Goal: Check status: Check status

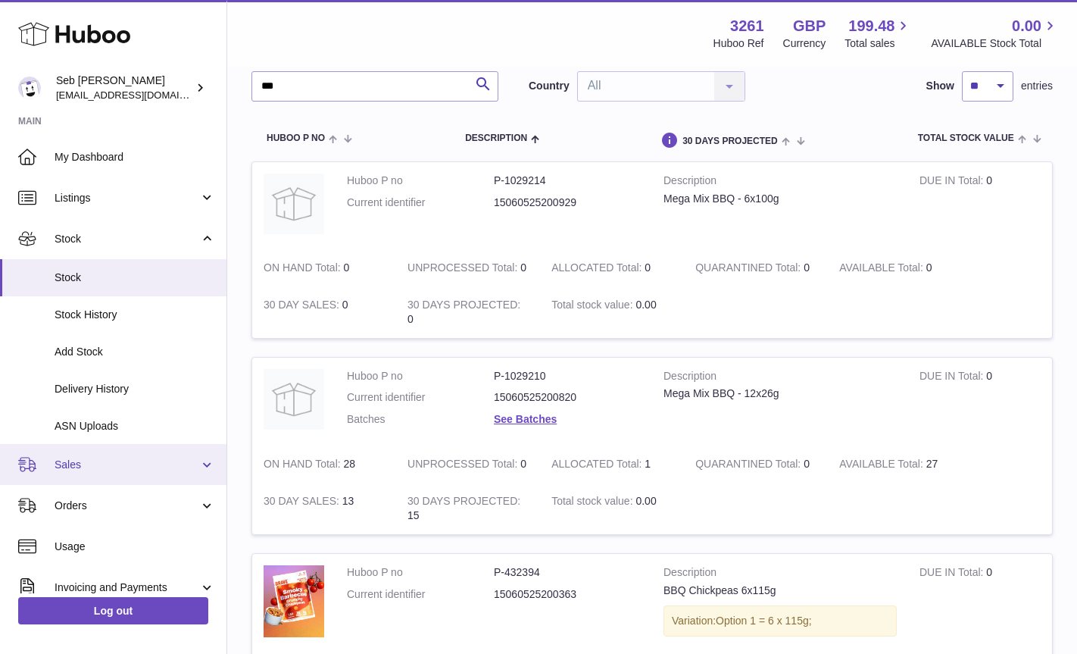
click at [74, 467] on span "Sales" at bounding box center [127, 464] width 145 height 14
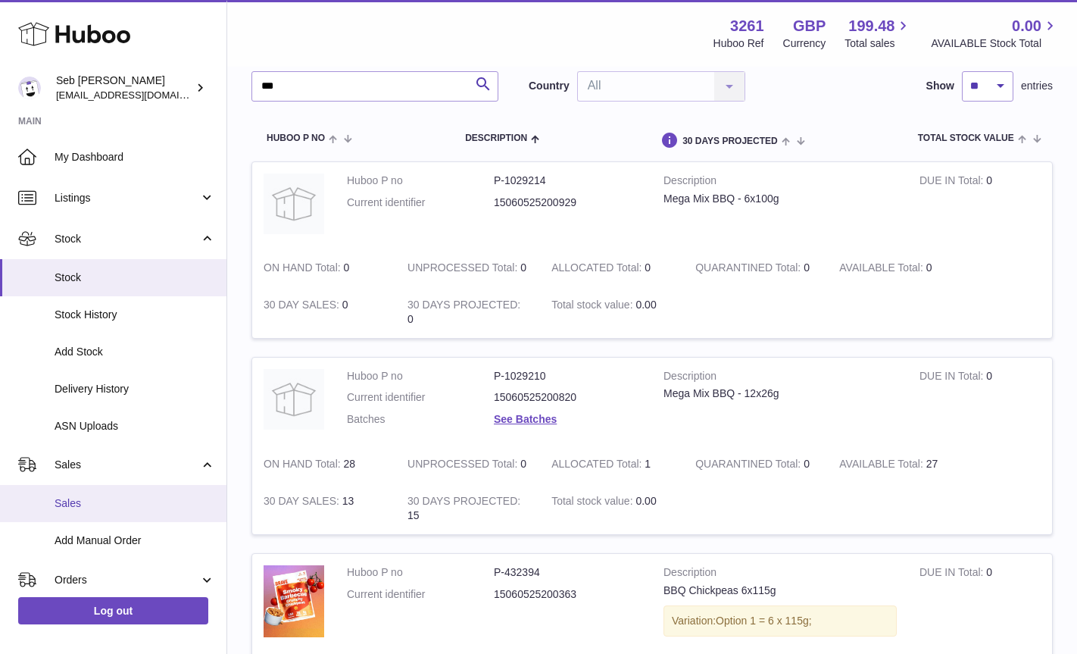
click at [65, 501] on span "Sales" at bounding box center [135, 503] width 161 height 14
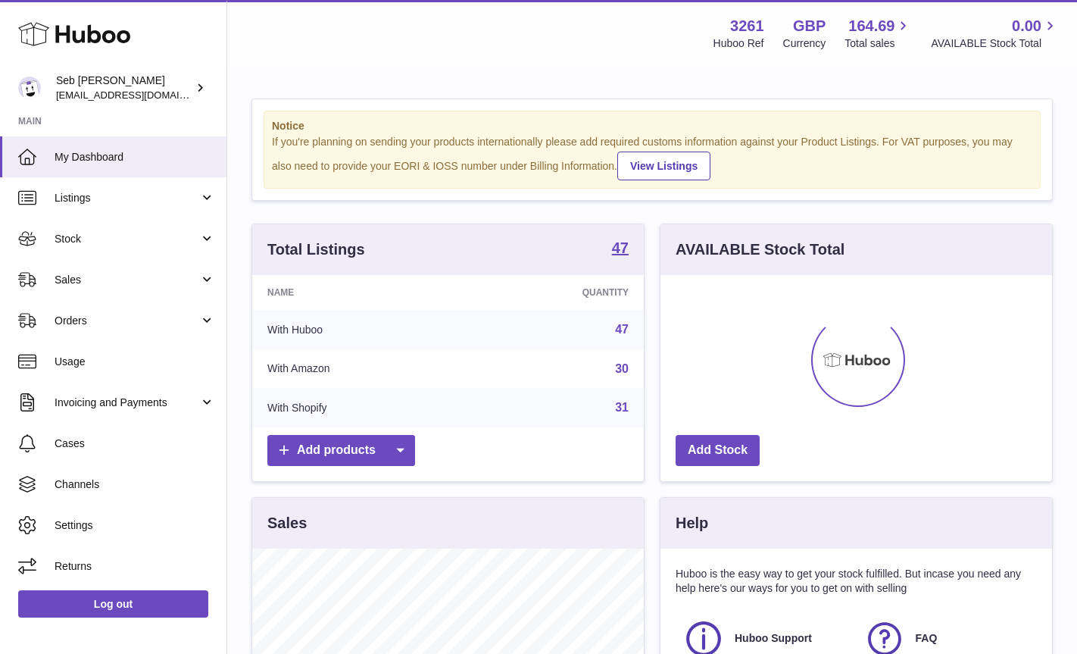
scroll to position [236, 392]
click at [80, 282] on span "Sales" at bounding box center [127, 280] width 145 height 14
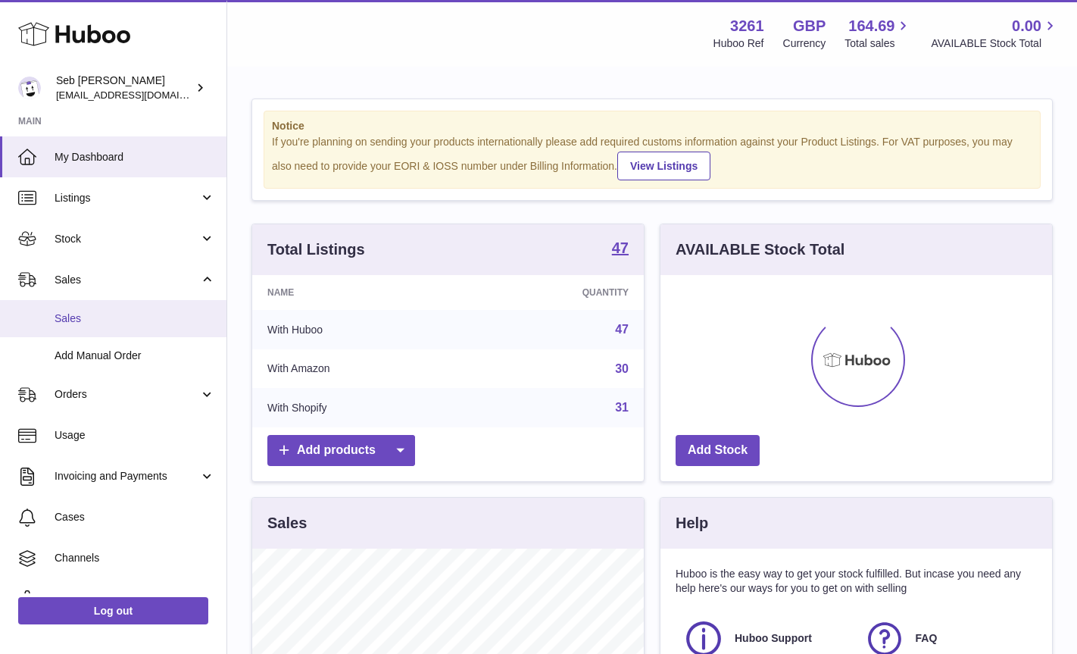
click at [62, 323] on span "Sales" at bounding box center [135, 318] width 161 height 14
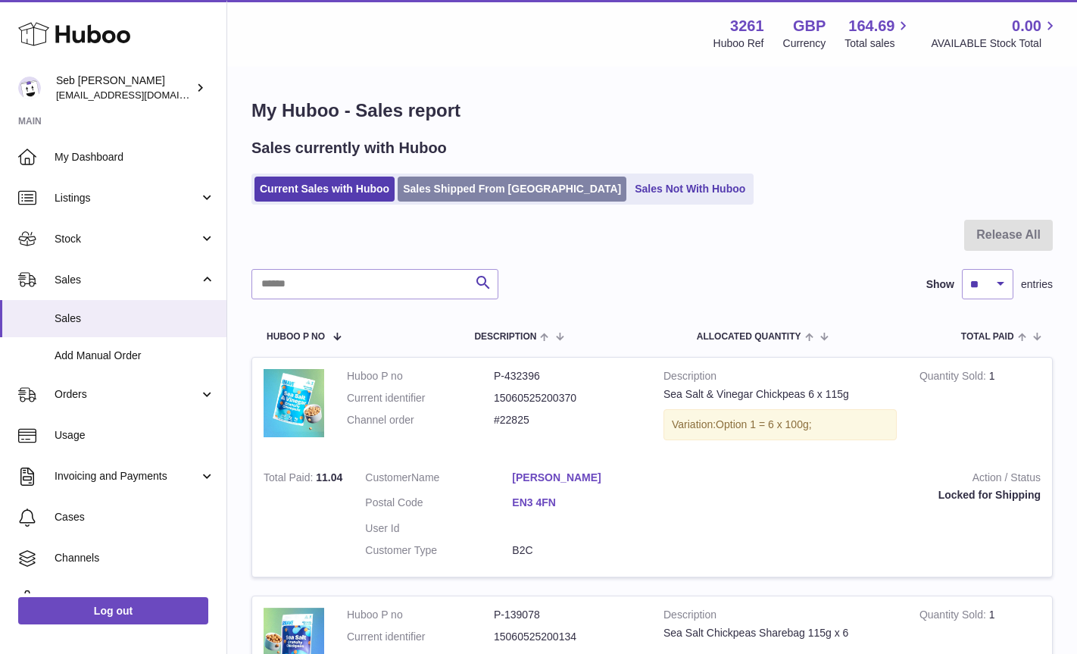
click at [487, 182] on link "Sales Shipped From Huboo" at bounding box center [512, 188] width 229 height 25
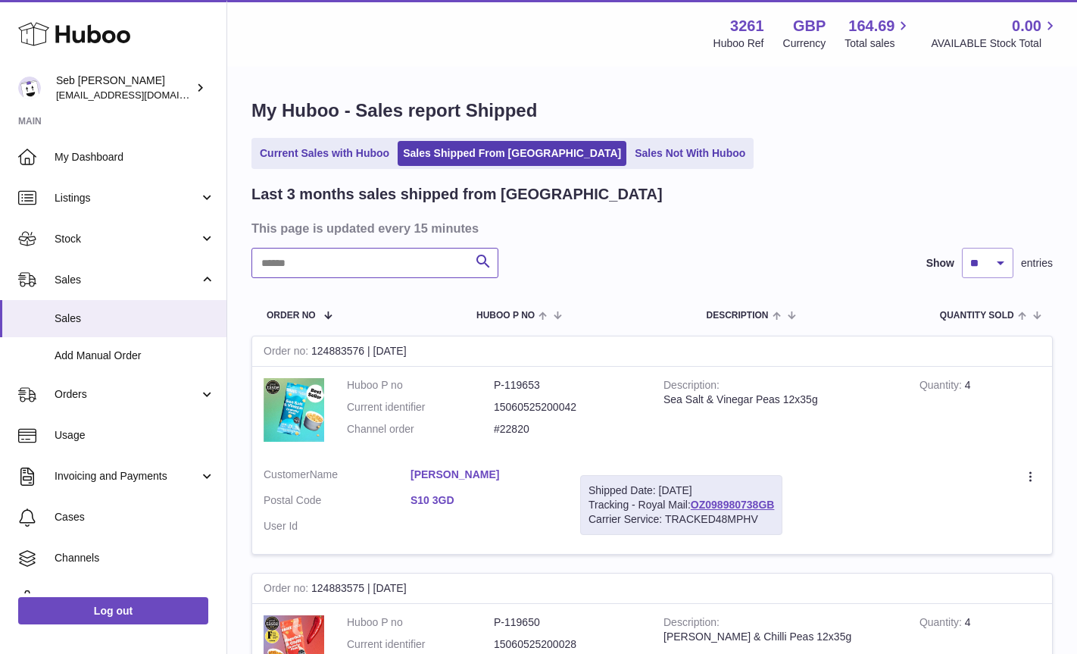
click at [342, 259] on input "text" at bounding box center [374, 263] width 247 height 30
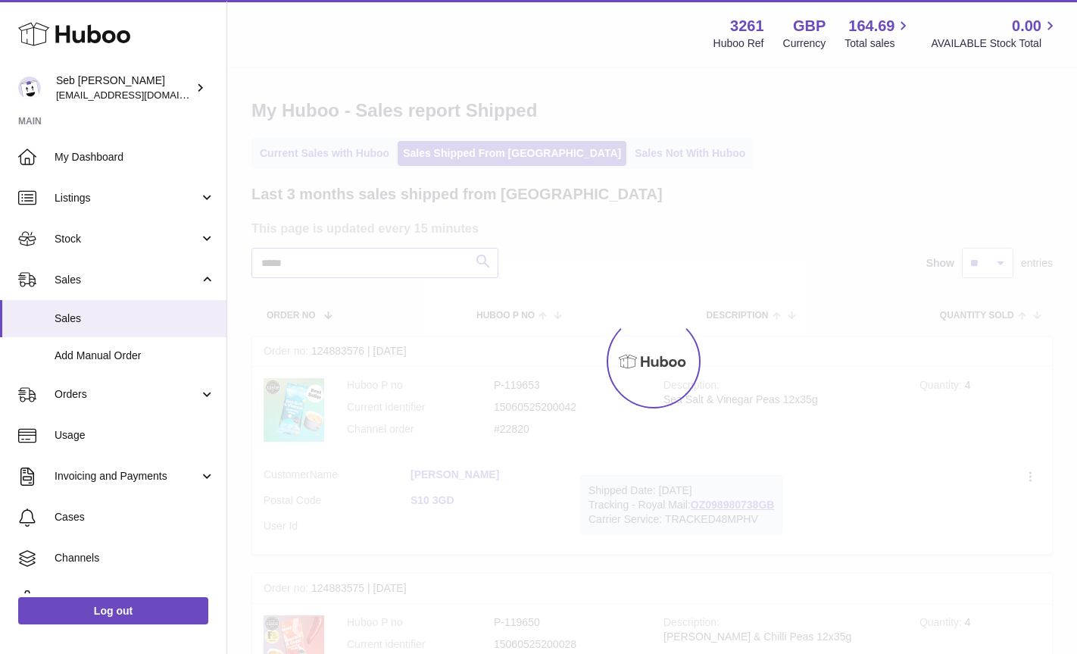
type input "*****"
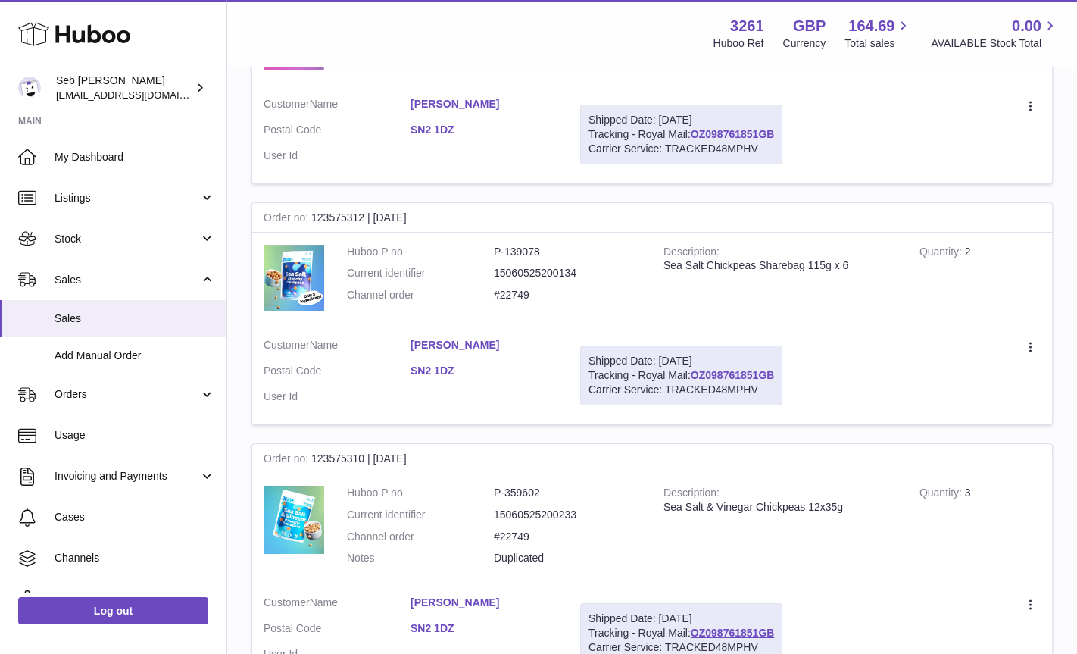
scroll to position [635, 0]
